Goal: Communication & Community: Participate in discussion

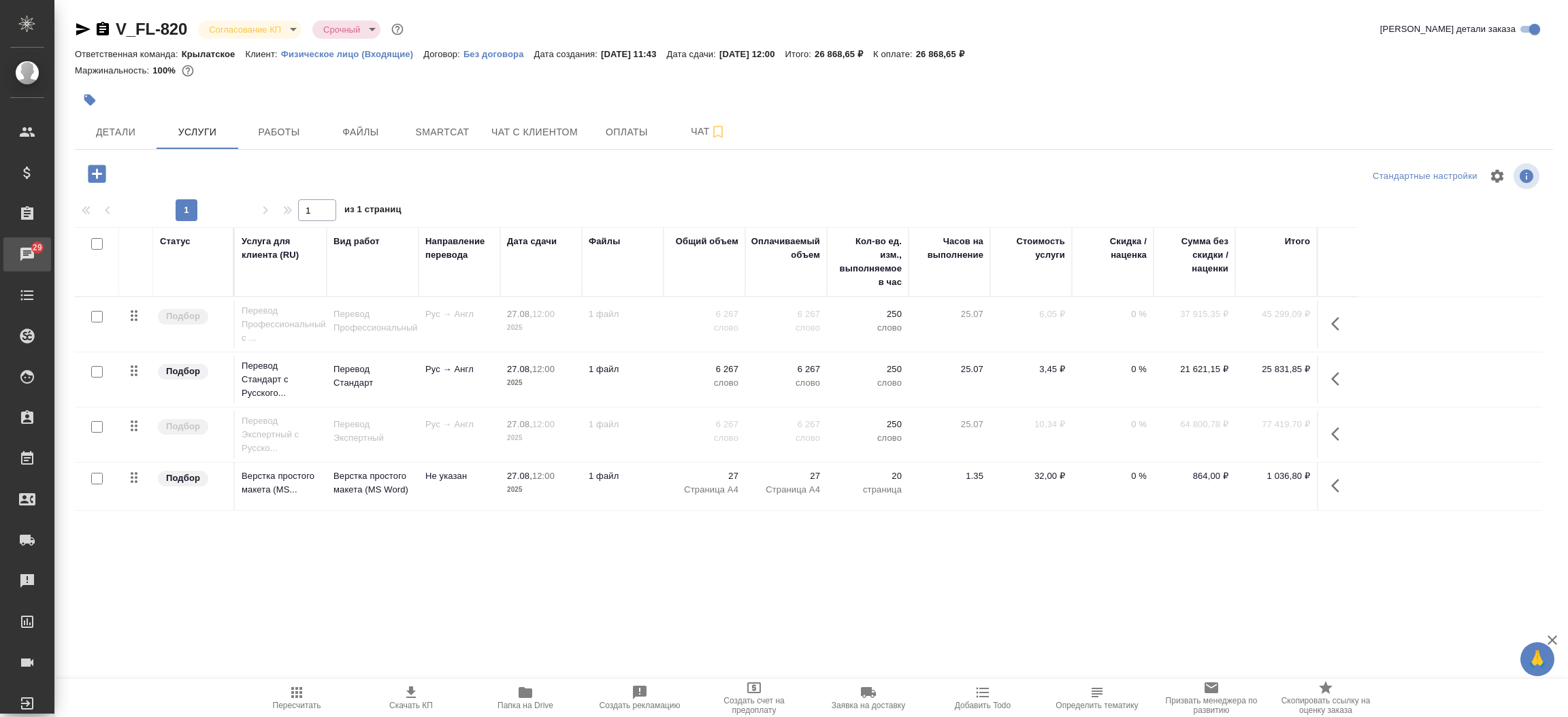
click at [18, 246] on div "Чаты" at bounding box center [9, 255] width 34 height 20
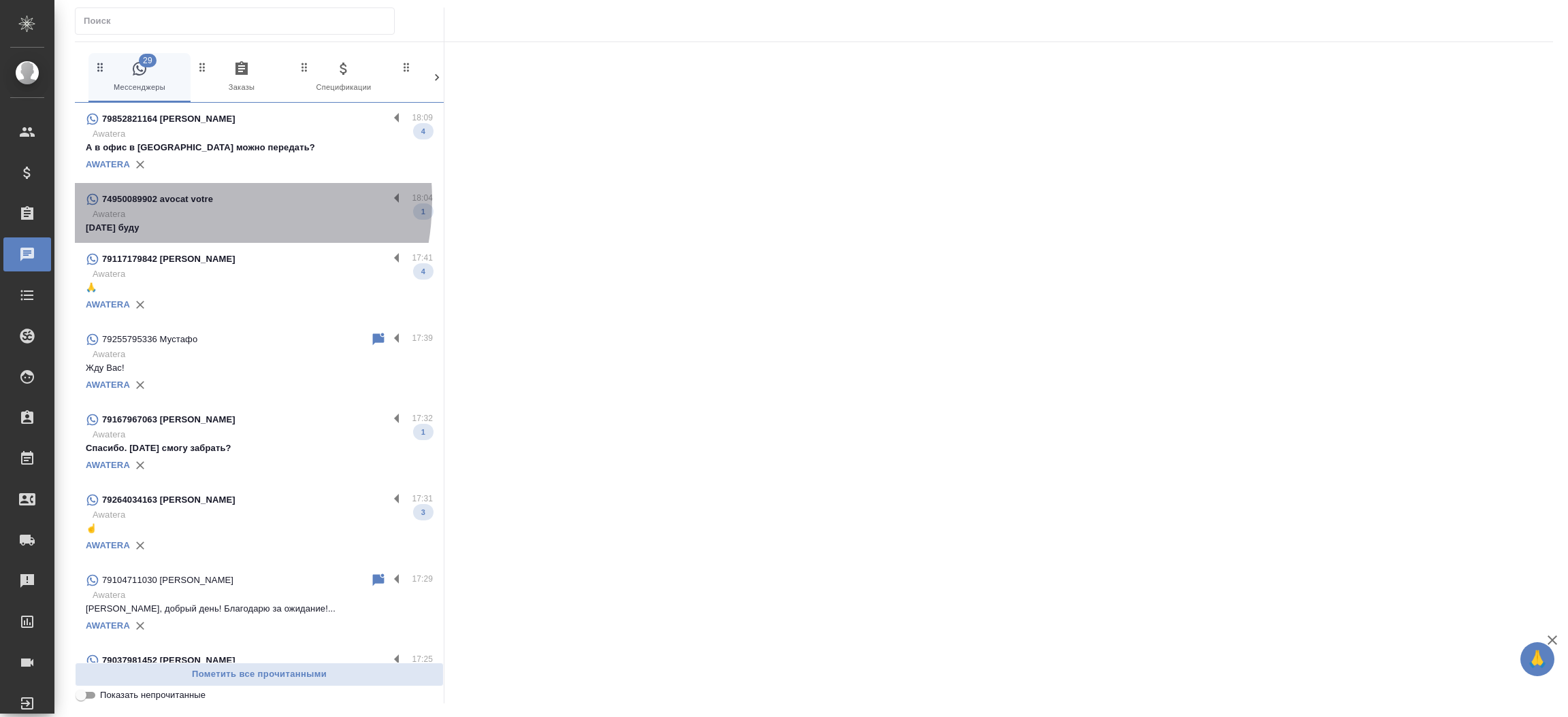
click at [172, 200] on p "74950089902 avocat votre" at bounding box center [157, 199] width 111 height 13
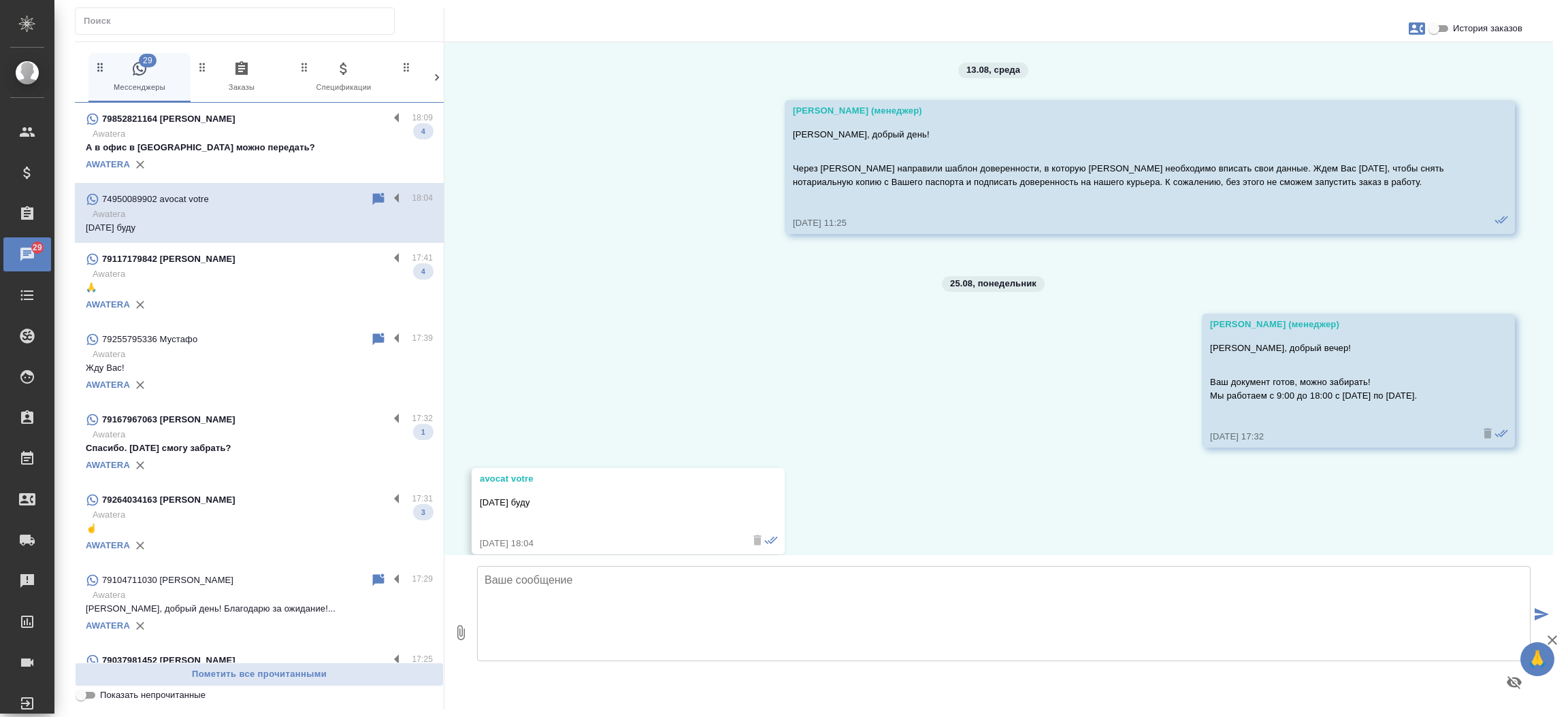
scroll to position [10901, 0]
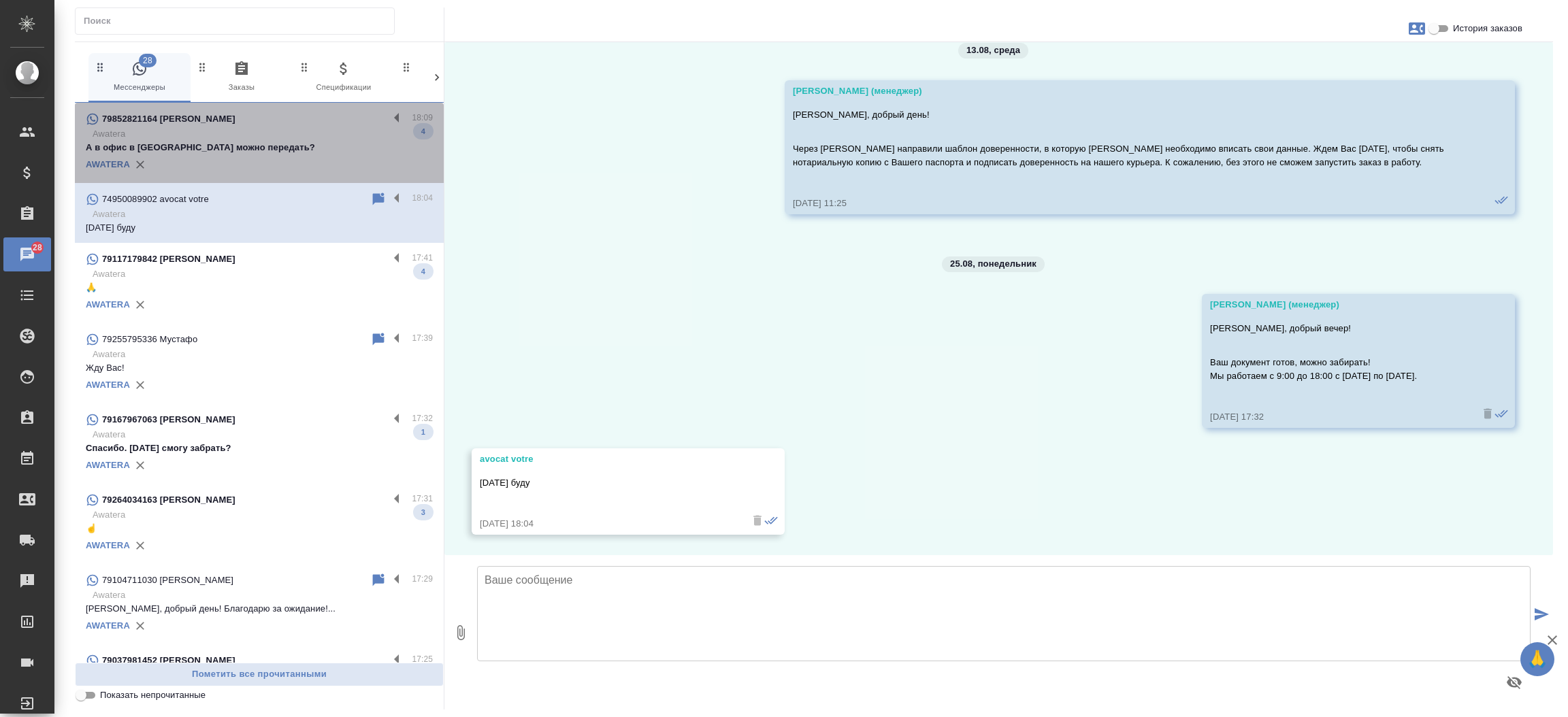
click at [266, 151] on p "А в офис в [GEOGRAPHIC_DATA] можно передать?" at bounding box center [259, 147] width 347 height 13
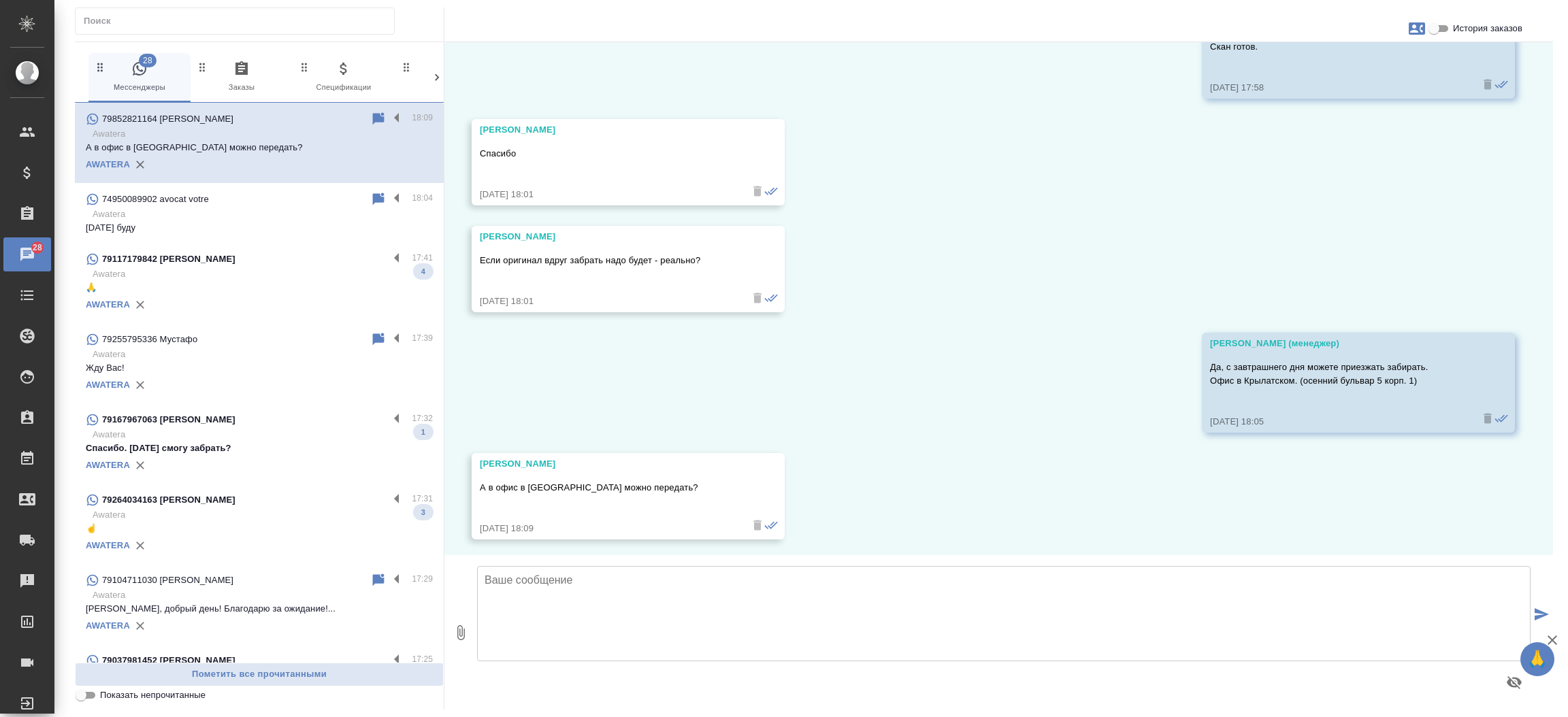
scroll to position [3282, 0]
click at [1417, 514] on div "25.08, понедельник Касаткина Александра (менеджер) Александр, добрый день! Напр…" at bounding box center [998, 299] width 1108 height 513
click at [1444, 32] on input "История заказов" at bounding box center [1434, 28] width 49 height 17
checkbox input "true"
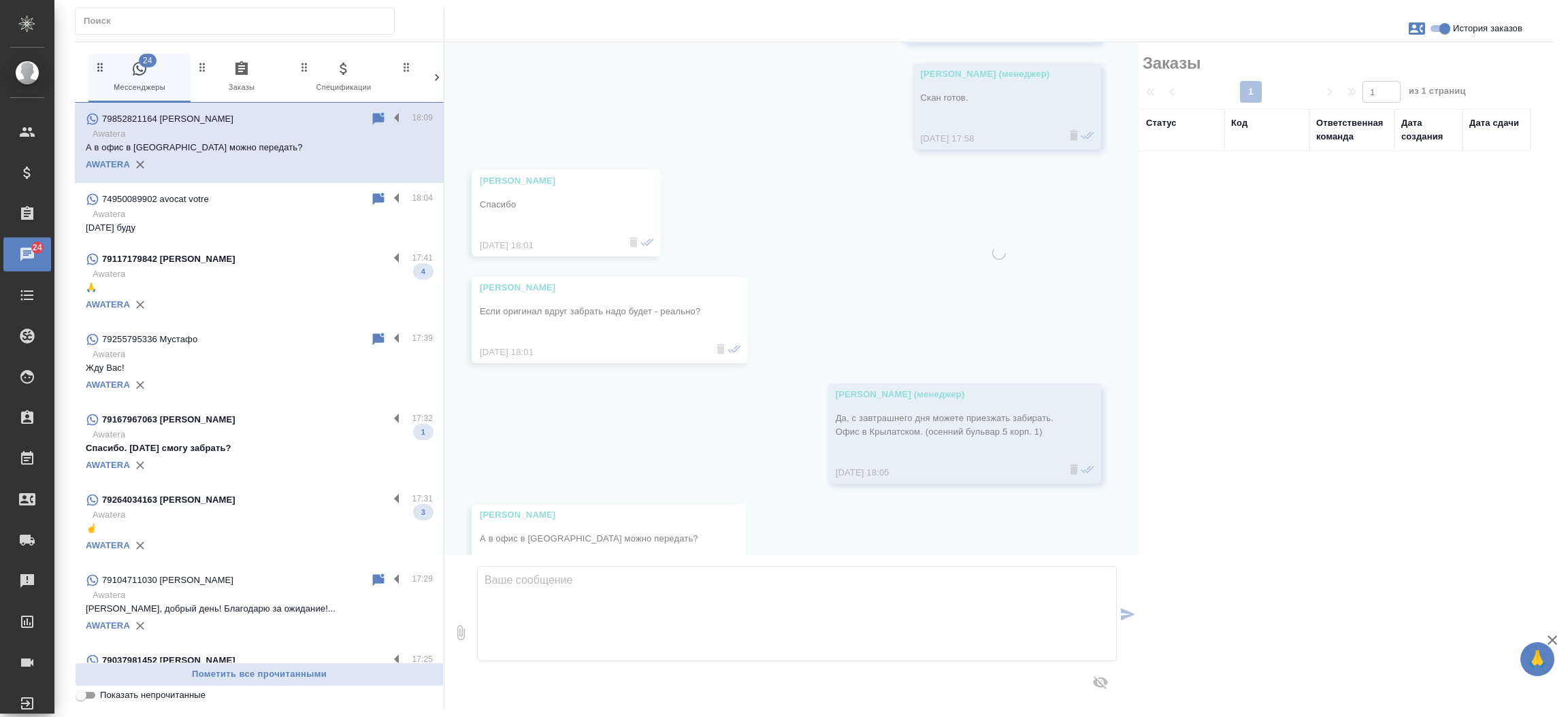
scroll to position [3363, 0]
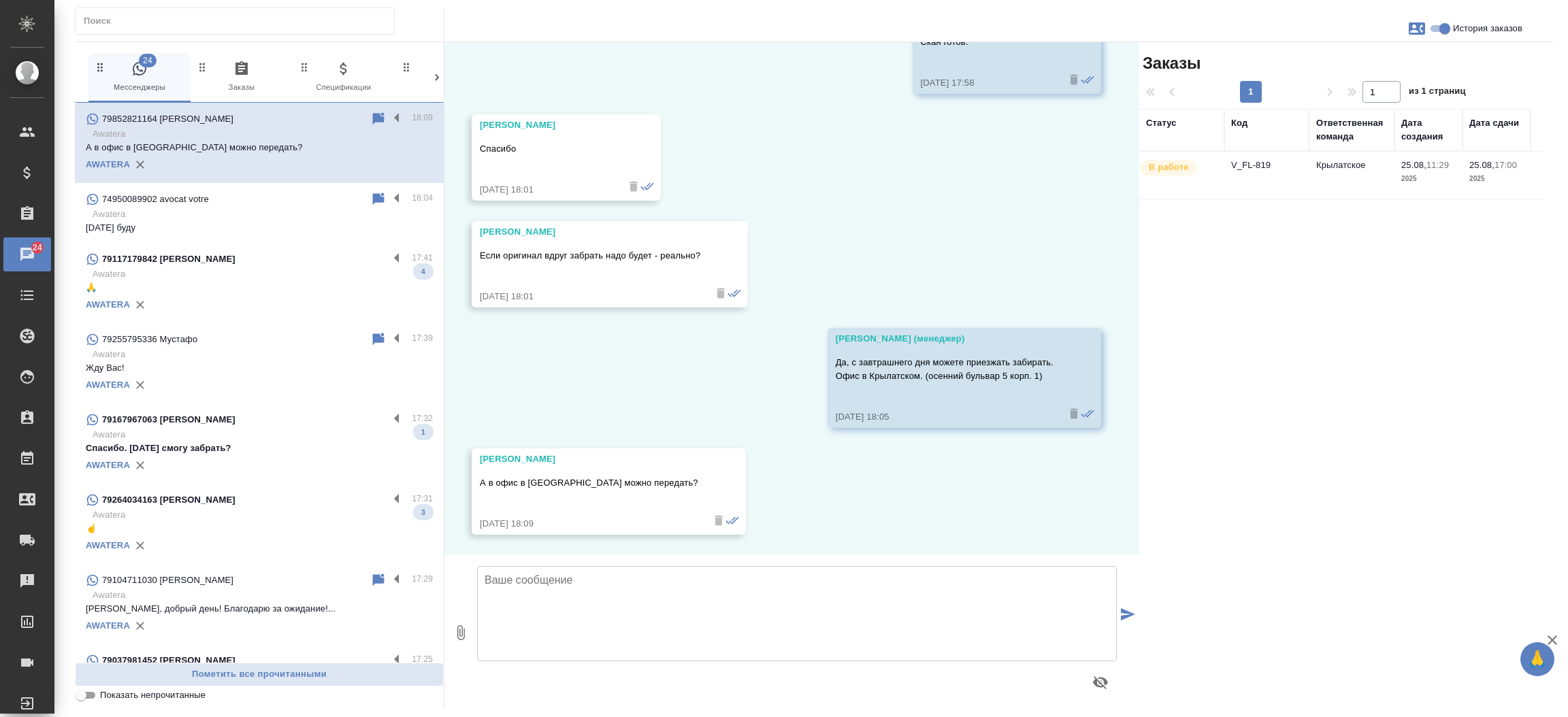
click at [1252, 160] on td "V_FL-819" at bounding box center [1266, 175] width 85 height 48
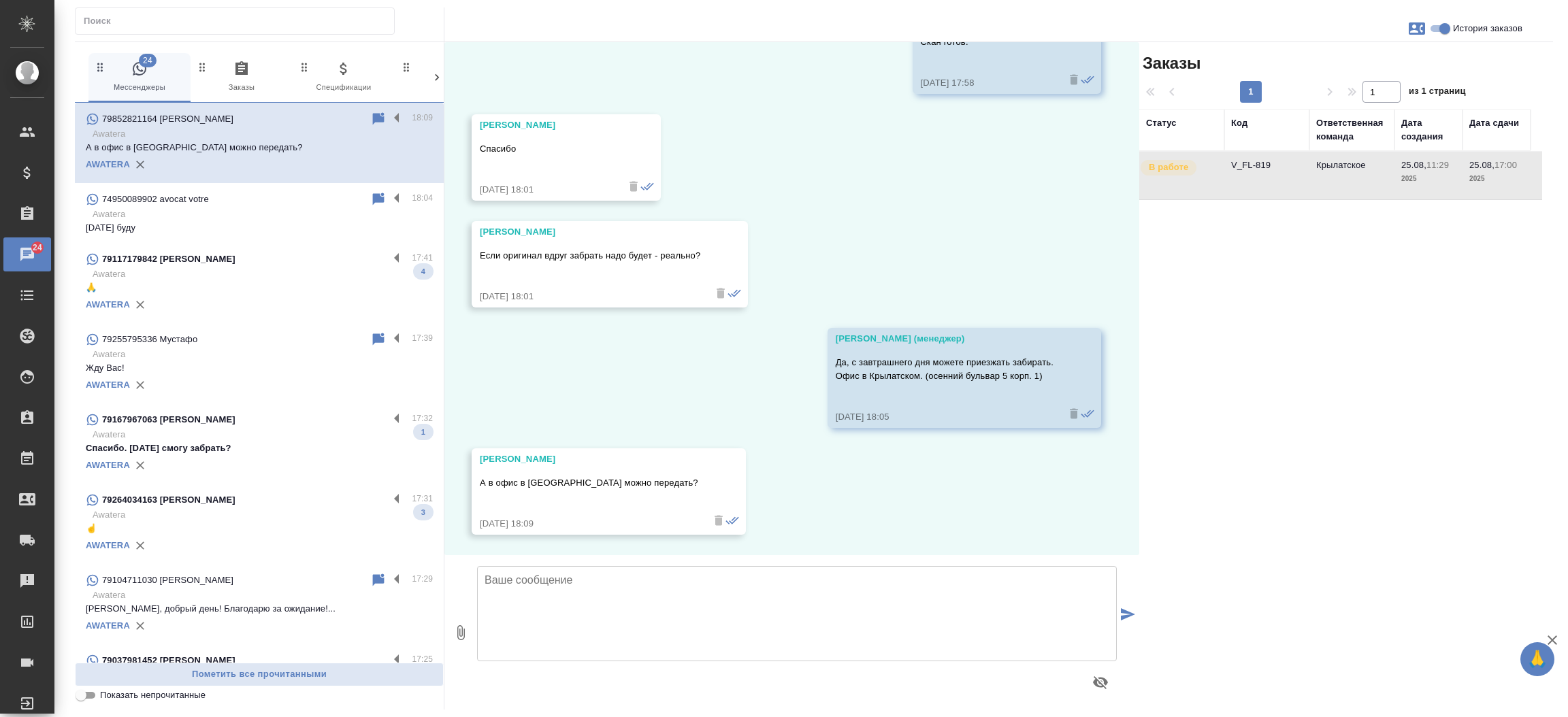
click at [1252, 160] on td "V_FL-819" at bounding box center [1266, 175] width 85 height 48
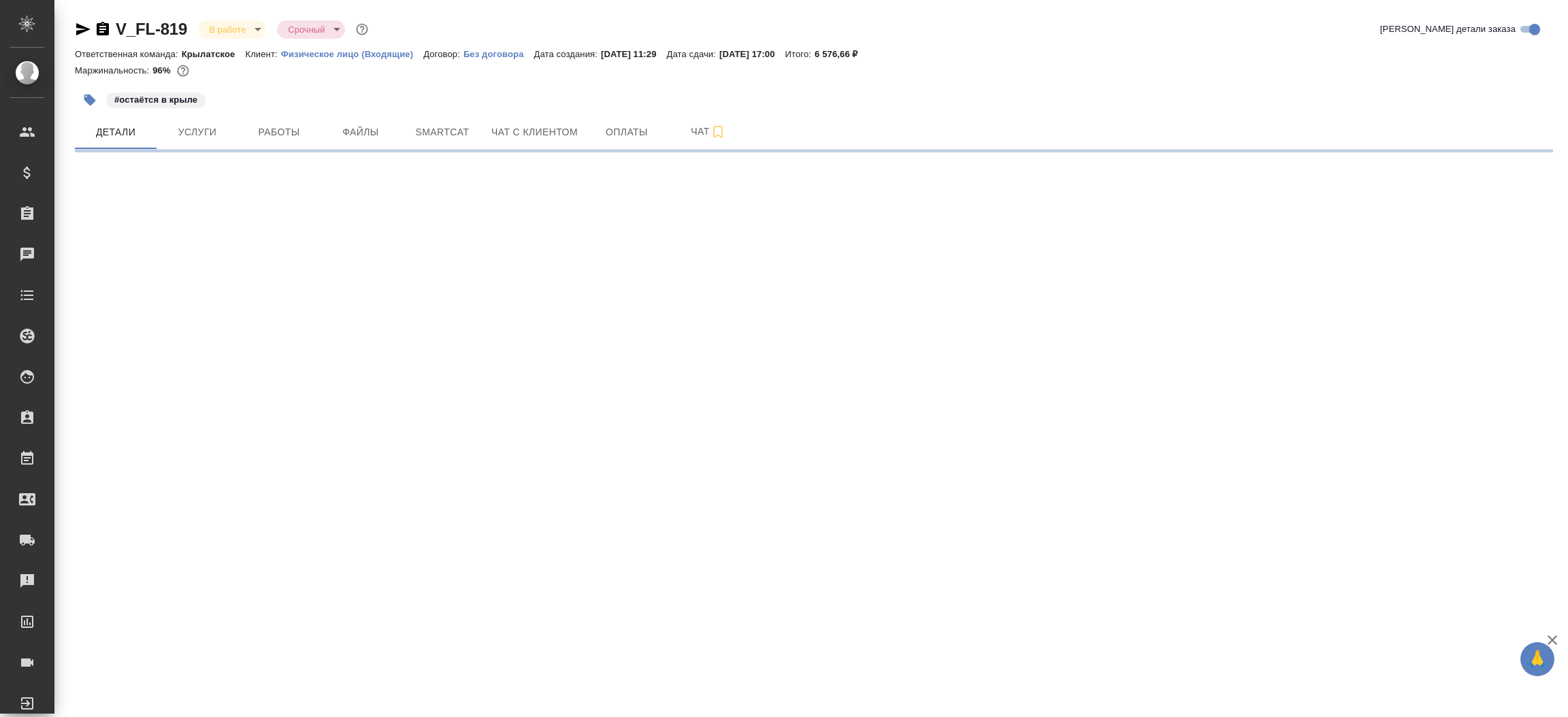
select select "RU"
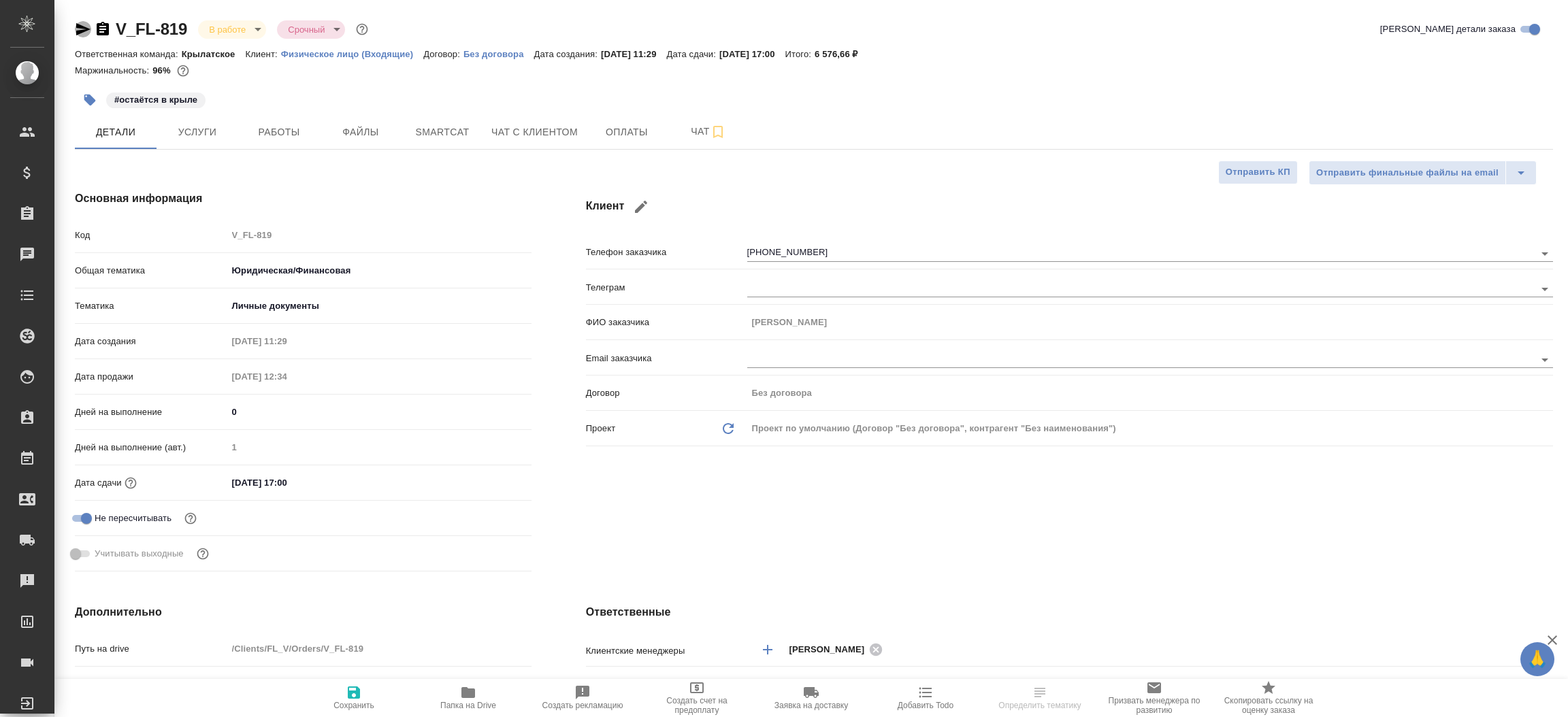
type textarea "x"
click at [84, 27] on icon "button" at bounding box center [83, 29] width 17 height 17
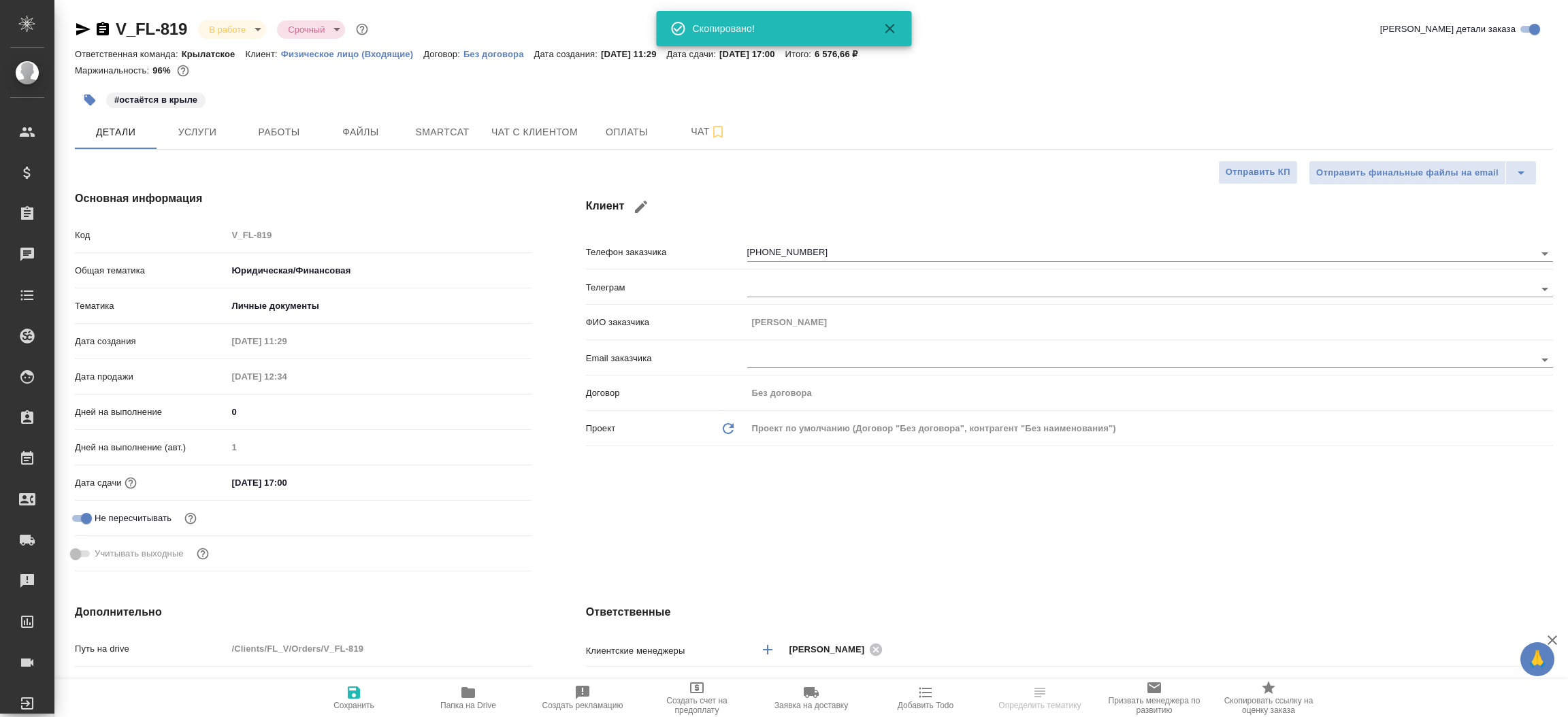
type textarea "x"
select select "RU"
type textarea "x"
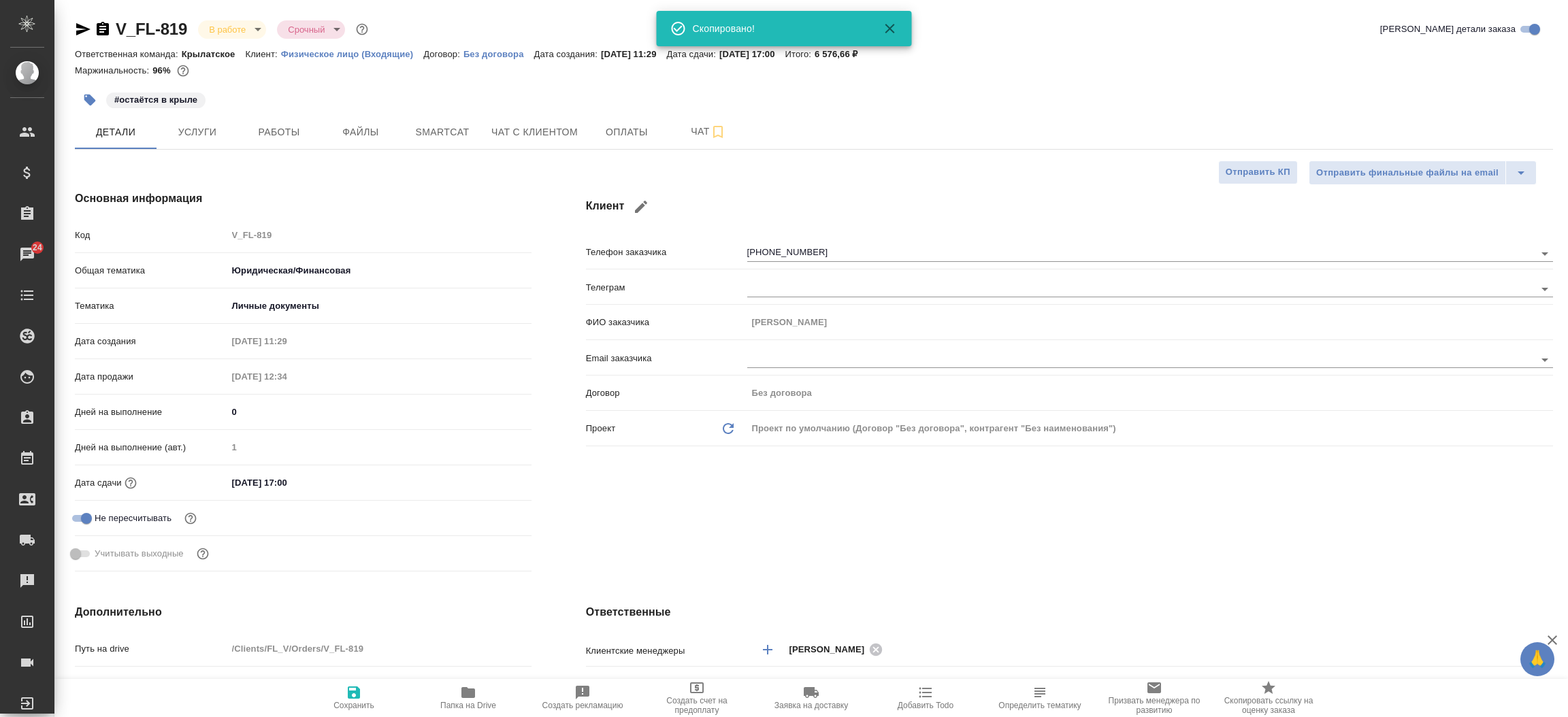
type textarea "x"
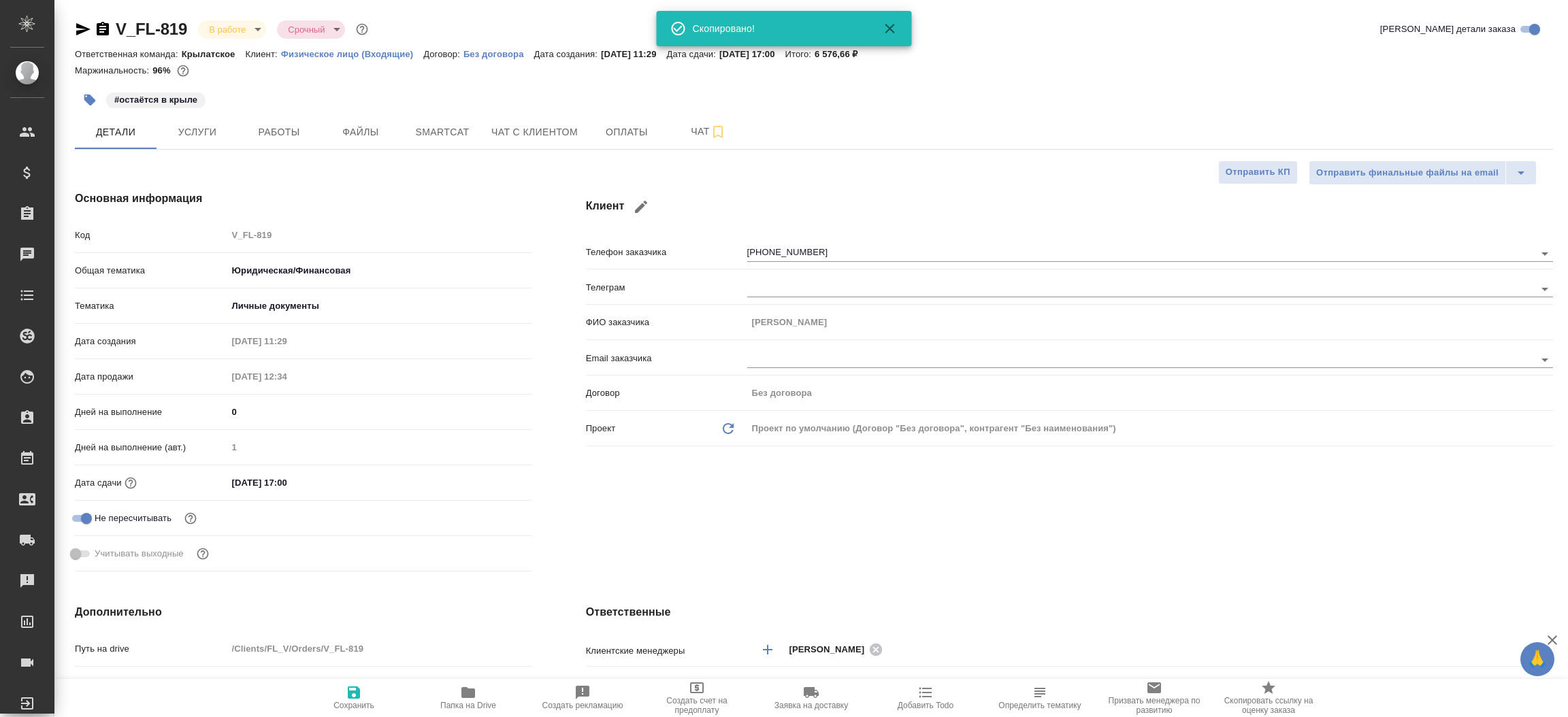
type textarea "x"
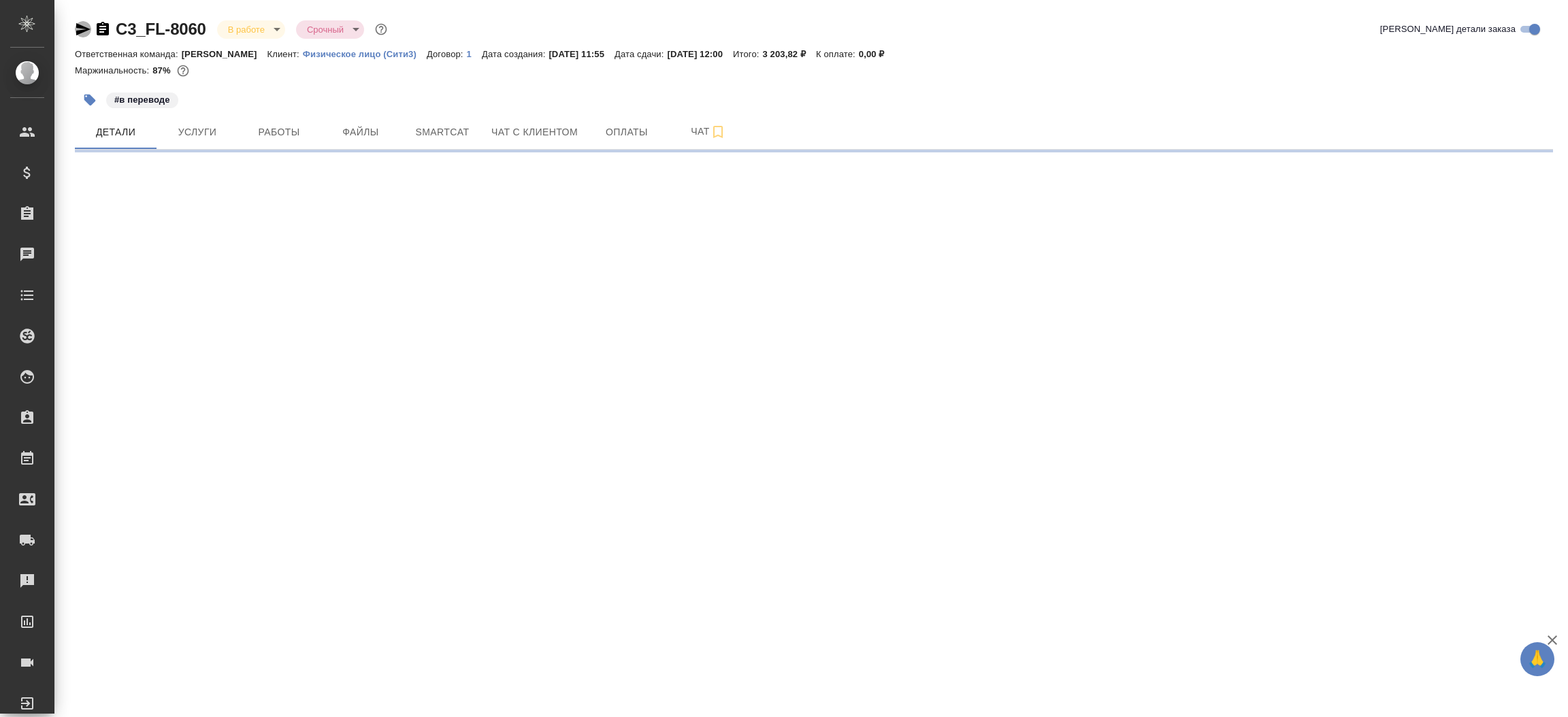
click at [79, 28] on icon "button" at bounding box center [83, 29] width 14 height 13
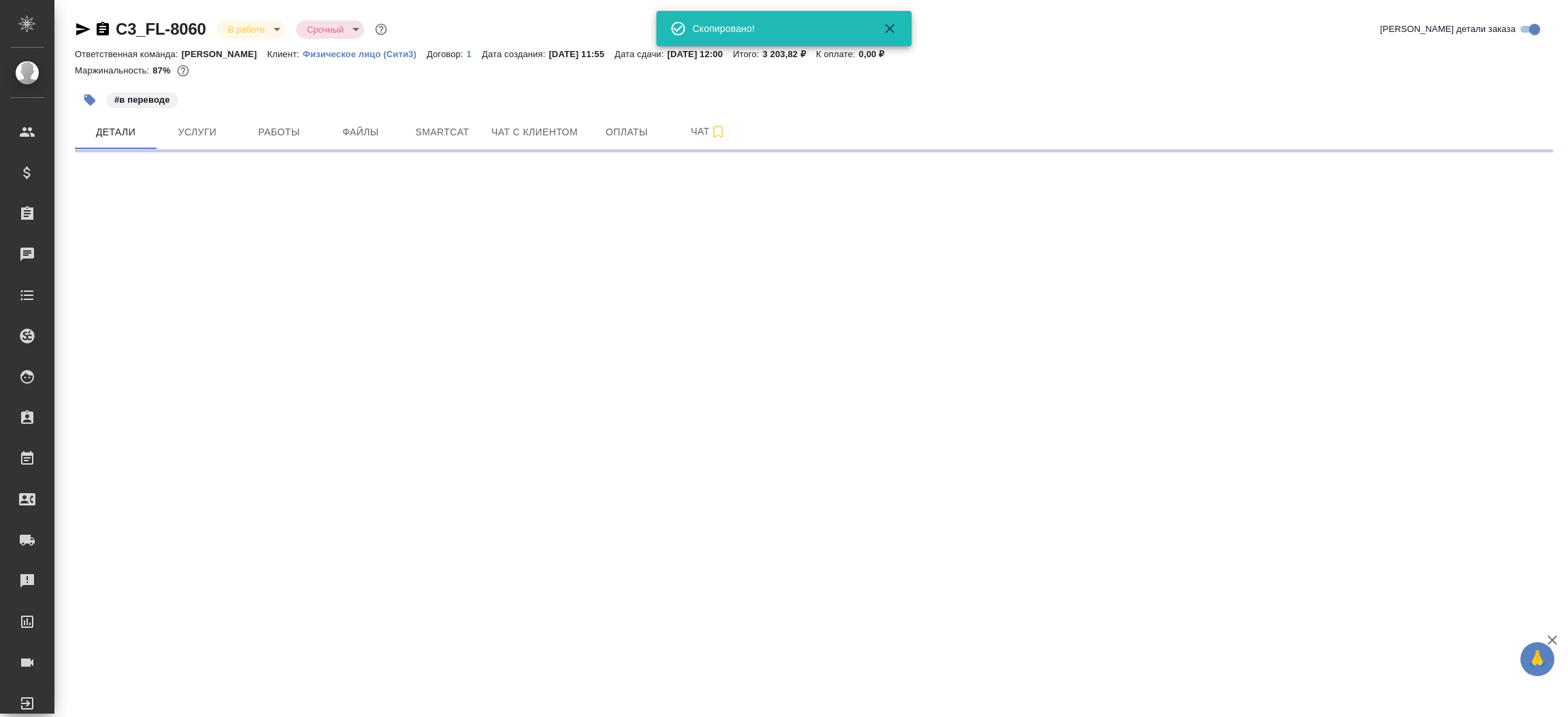
select select "RU"
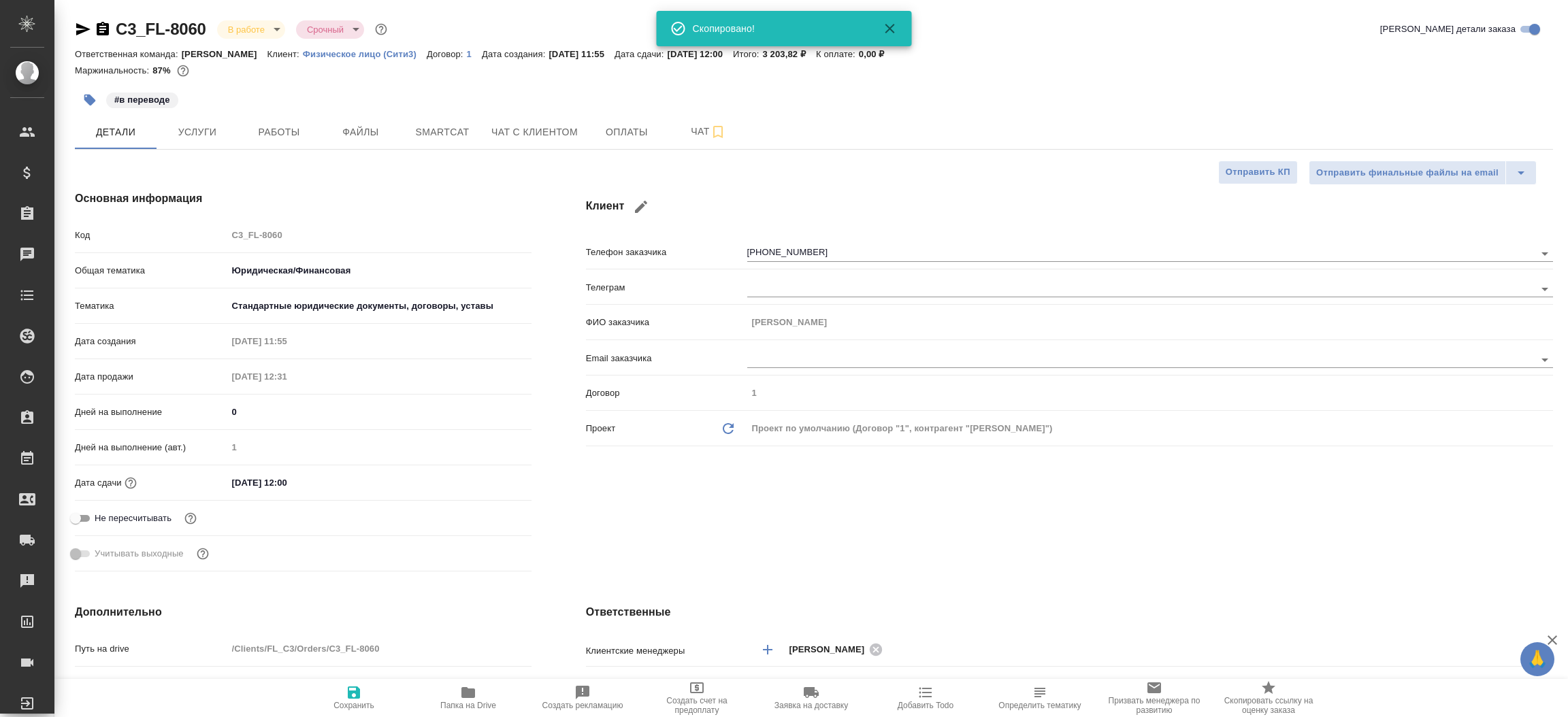
type textarea "x"
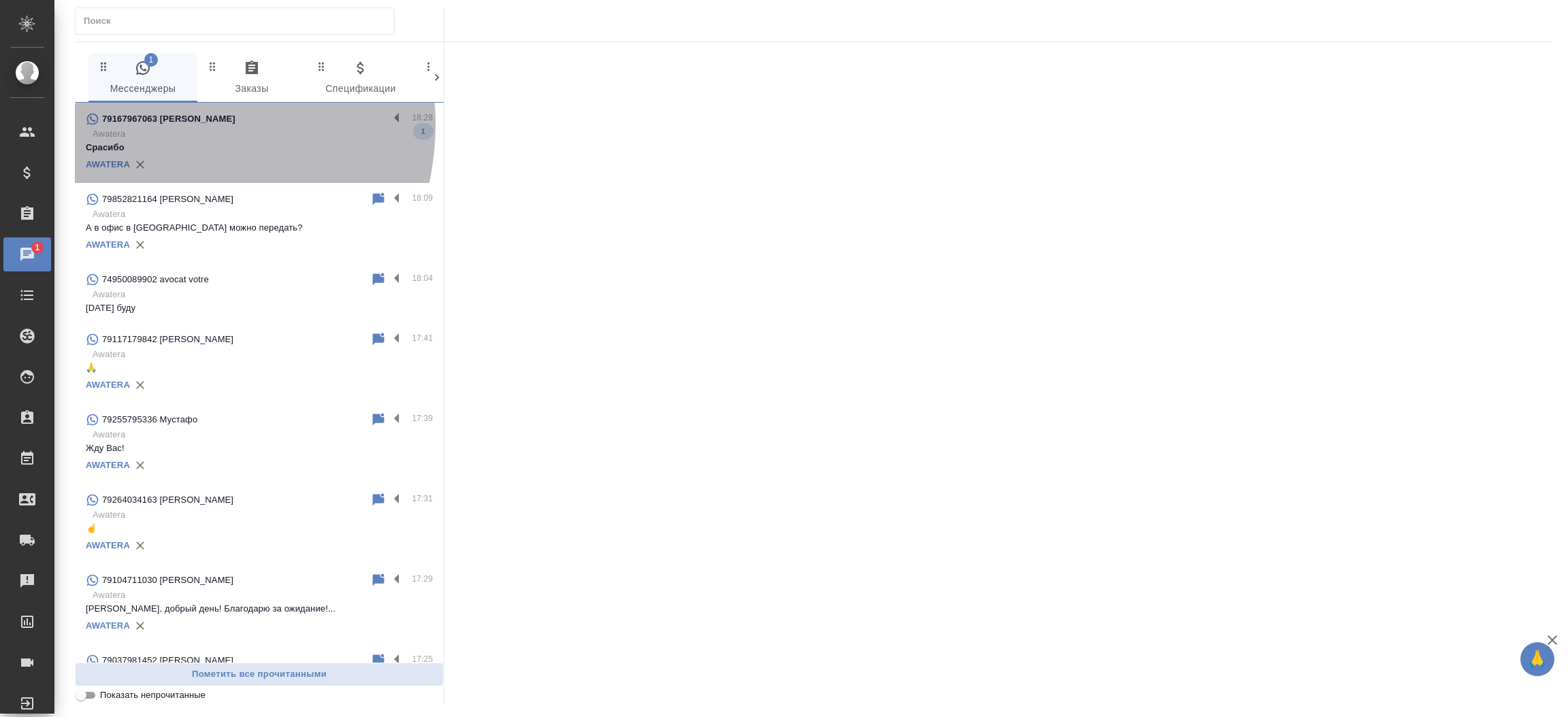
click at [159, 124] on p "79167967063 [PERSON_NAME]" at bounding box center [169, 119] width 134 height 13
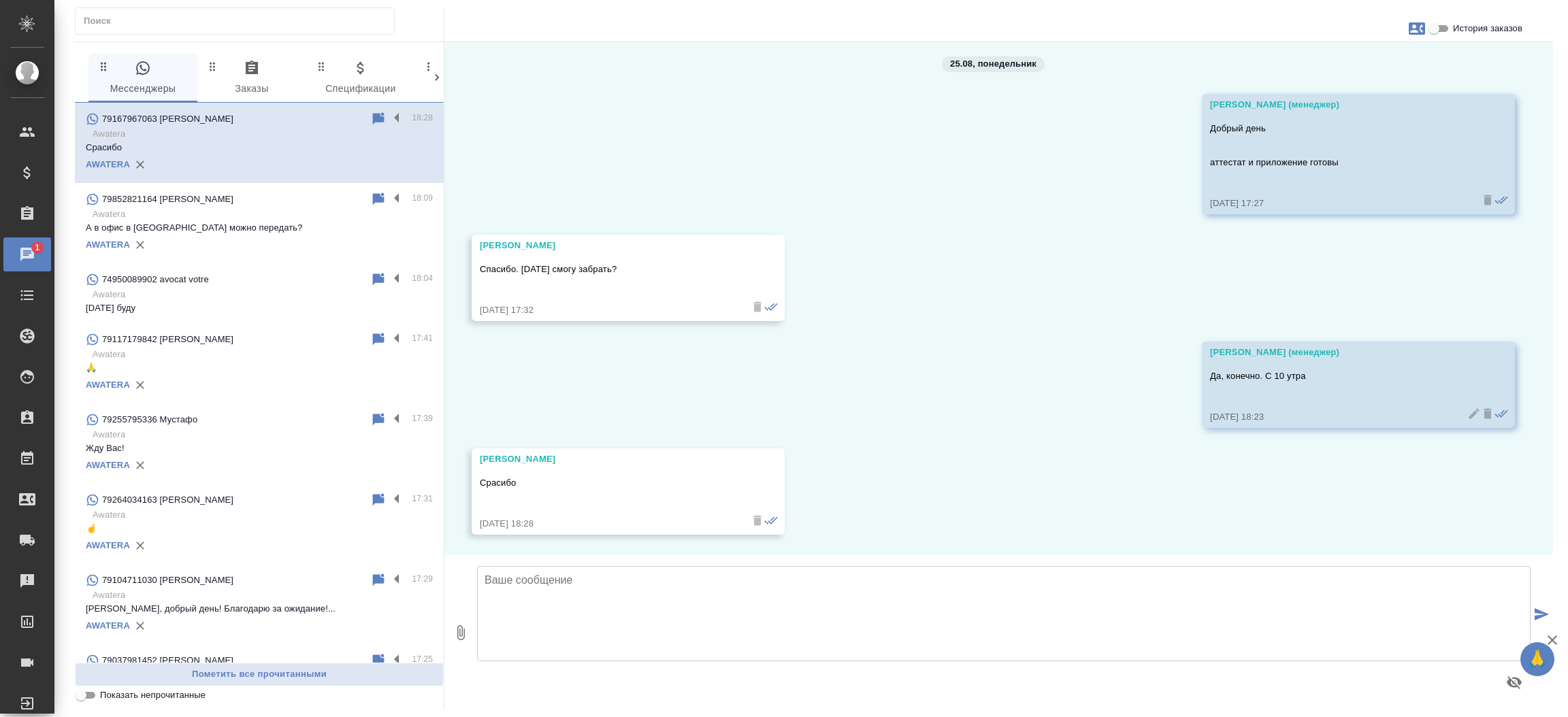
scroll to position [6510, 0]
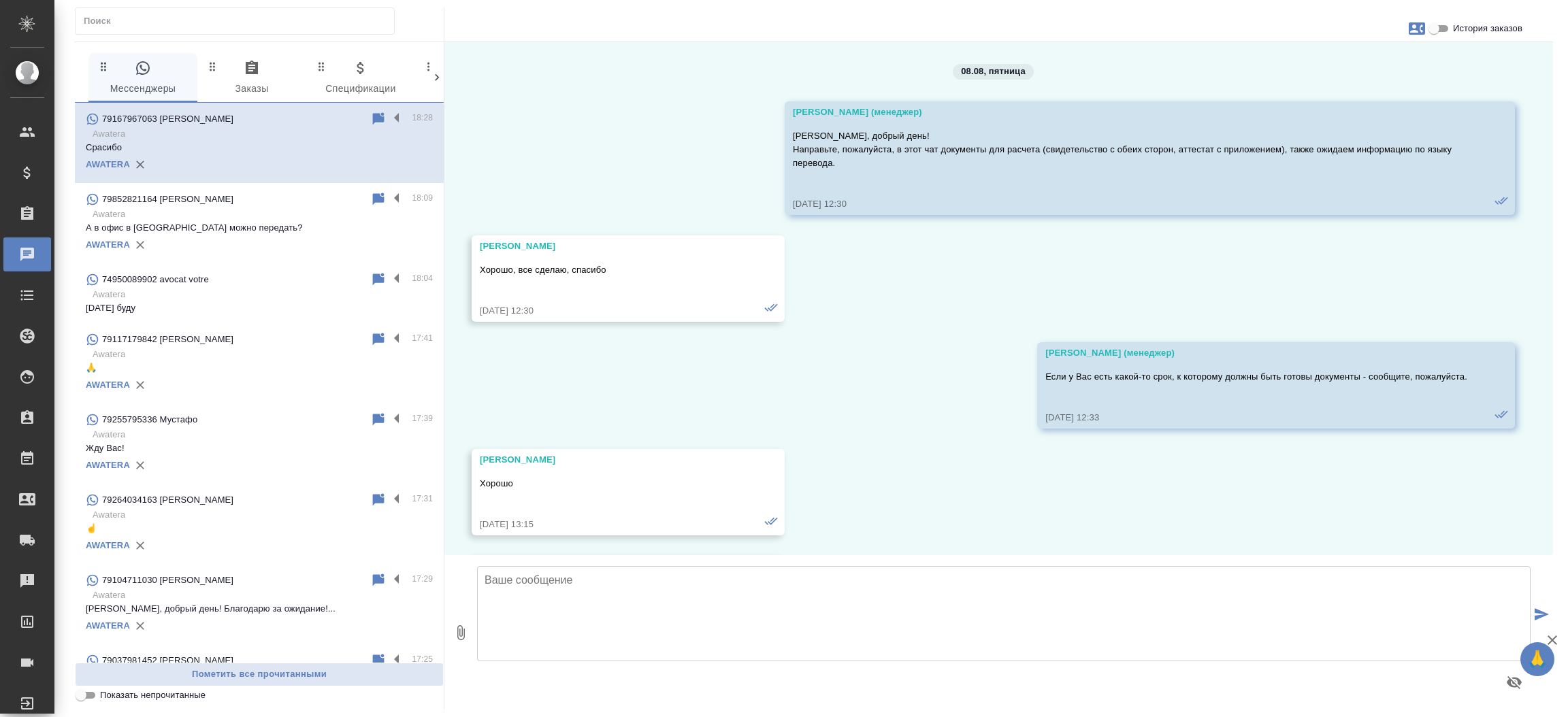
scroll to position [6510, 0]
